Goal: Task Accomplishment & Management: Manage account settings

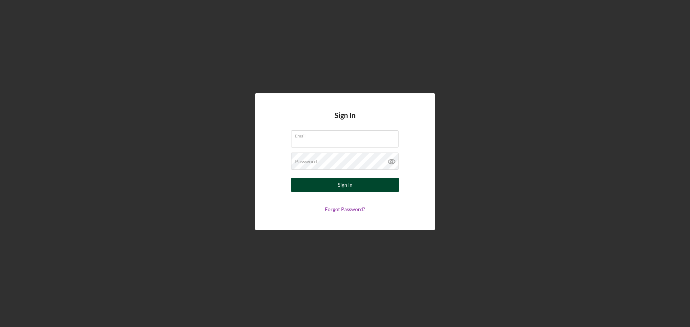
type input "[EMAIL_ADDRESS][DOMAIN_NAME]"
click at [346, 186] on div "Sign In" at bounding box center [345, 185] width 15 height 14
